Goal: Check status

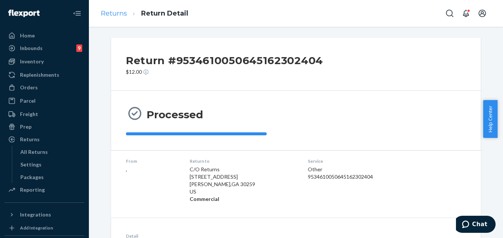
scroll to position [219, 0]
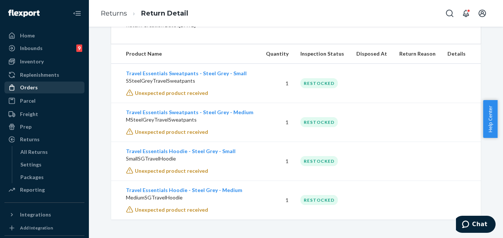
drag, startPoint x: 30, startPoint y: 83, endPoint x: 64, endPoint y: 81, distance: 34.1
click at [30, 83] on div "Orders" at bounding box center [44, 87] width 78 height 10
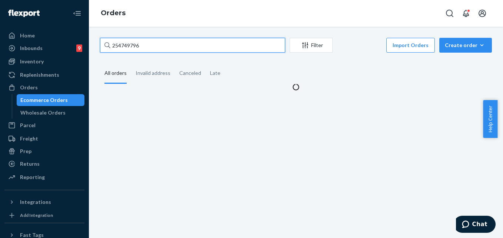
click at [155, 48] on input "254749796" at bounding box center [192, 45] width 185 height 15
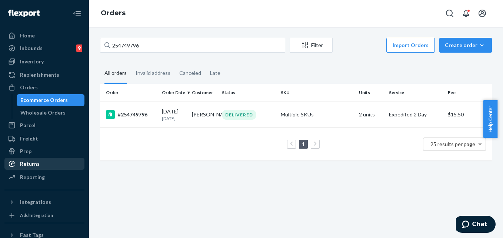
click at [29, 164] on div "Returns" at bounding box center [30, 163] width 20 height 7
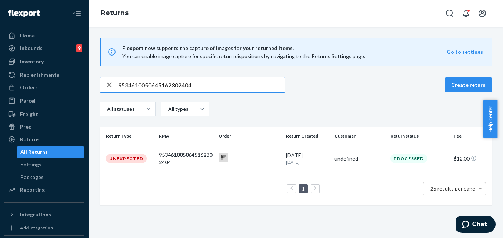
click at [140, 89] on input "9534610050645162302404" at bounding box center [201, 84] width 167 height 15
type input "9434636106023299980891"
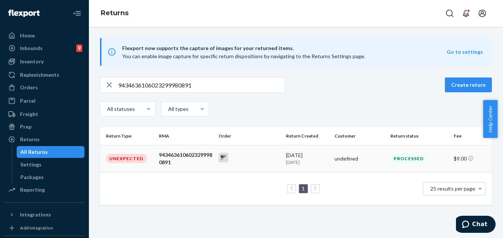
click at [286, 160] on p "[DATE]" at bounding box center [307, 162] width 43 height 6
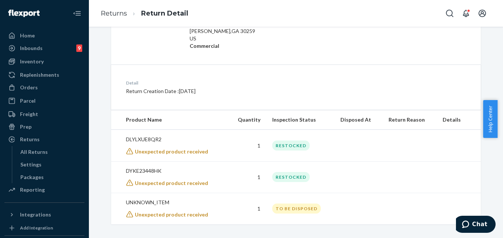
scroll to position [158, 0]
